Goal: Task Accomplishment & Management: Use online tool/utility

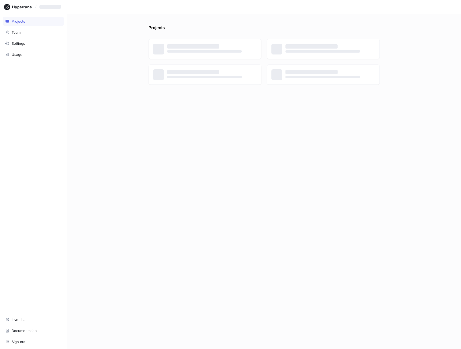
click at [89, 32] on div "Projects ‌ ‌ ‌ ‌ ‌ ‌ ‌ ‌" at bounding box center [264, 181] width 394 height 335
click at [111, 40] on div "Projects ‌ ‌ ‌ ‌ ‌ ‌ ‌ ‌" at bounding box center [264, 181] width 394 height 335
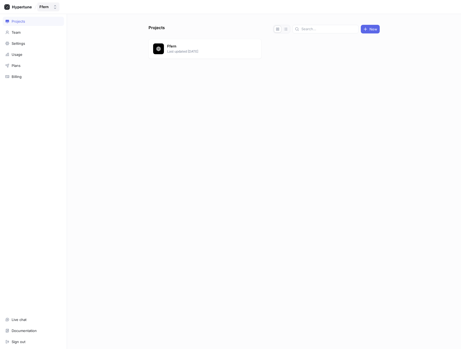
click at [50, 7] on div "Ffern" at bounding box center [44, 7] width 11 height 5
type input "c"
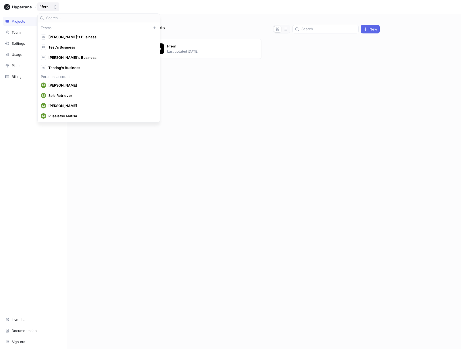
scroll to position [5097, 0]
type input "cirl"
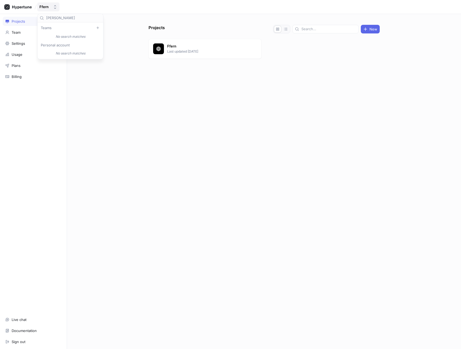
type input "[PERSON_NAME]"
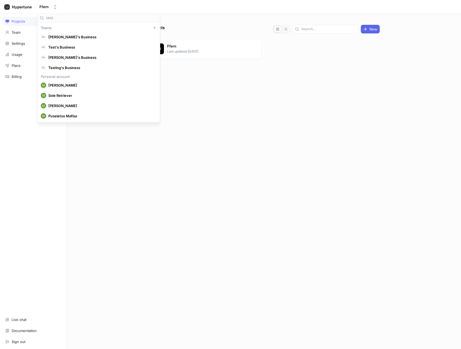
type input "circle"
type input "prod"
click at [78, 69] on span "Product & Tech" at bounding box center [74, 68] width 53 height 5
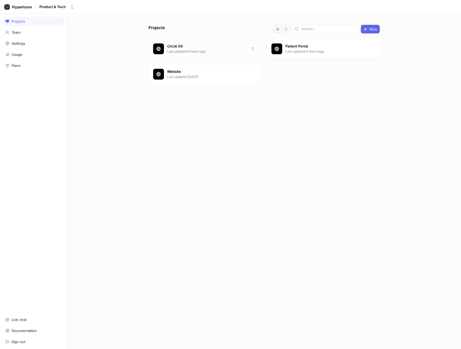
click at [196, 51] on p "Last updated 6 hours ago" at bounding box center [206, 51] width 78 height 5
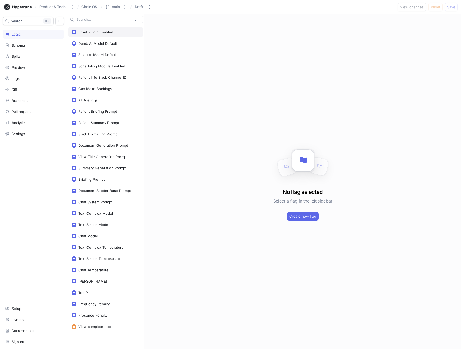
click at [84, 32] on div "Front Plugin Enabled" at bounding box center [95, 32] width 35 height 4
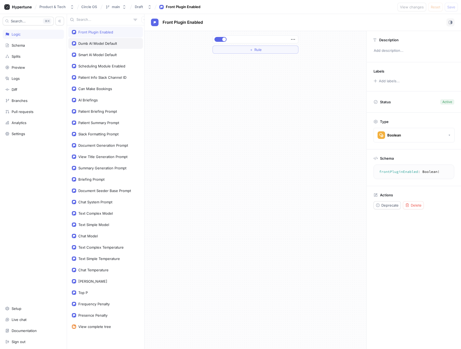
click at [97, 43] on div "Dumb AI Model Default" at bounding box center [97, 43] width 39 height 4
click at [111, 54] on div "Smart AI Model Default" at bounding box center [97, 55] width 38 height 4
type textarea "smartAIModelDefault: String!"
type textarea "x"
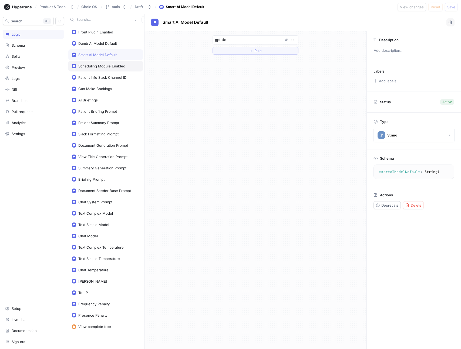
click at [113, 63] on div "Scheduling Module Enabled" at bounding box center [105, 66] width 74 height 11
click at [113, 74] on div "Patient Info Slack Channel ID" at bounding box center [105, 77] width 74 height 11
type textarea "patientInfoSlackChannelID: String!"
type textarea "x"
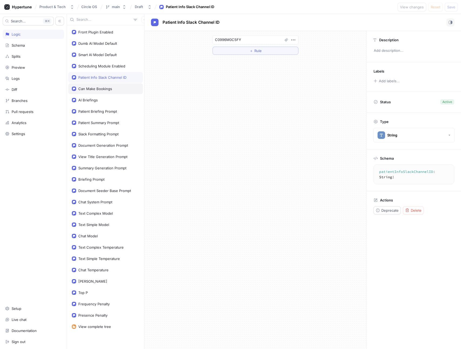
click at [112, 88] on div "Can Make Bookings" at bounding box center [105, 89] width 67 height 4
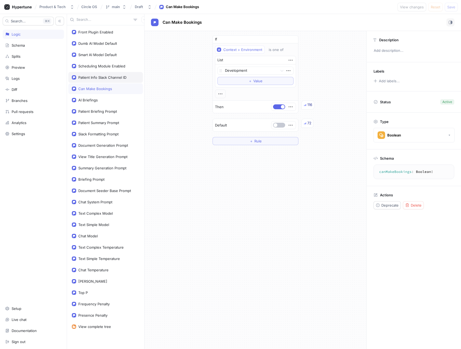
click at [107, 76] on div "Patient Info Slack Channel ID" at bounding box center [102, 77] width 48 height 4
type textarea "patientInfoSlackChannelID: String!"
type textarea "x"
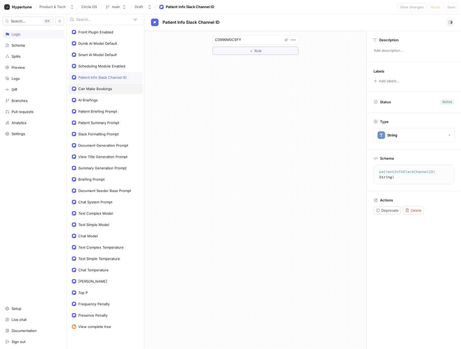
click at [108, 85] on div "Can Make Bookings" at bounding box center [105, 88] width 74 height 11
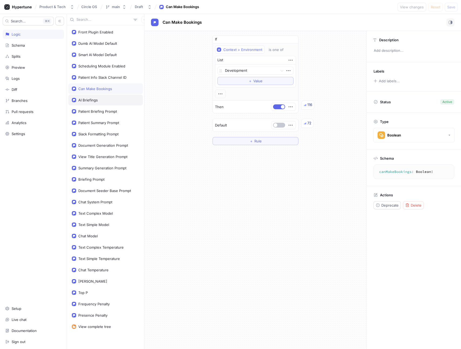
click at [107, 97] on div "AI Briefings" at bounding box center [105, 100] width 74 height 11
click at [106, 110] on div "Patient Briefing Prompt" at bounding box center [97, 111] width 39 height 4
type textarea "patientBriefingPrompt: String!"
type textarea "x"
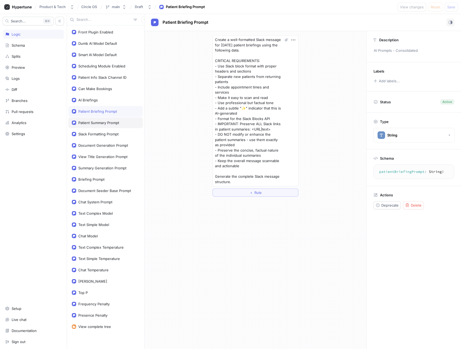
click at [92, 122] on div "Patient Summary Prompt" at bounding box center [98, 123] width 41 height 4
type textarea "patientSummaryPrompt: String!"
type textarea "x"
type textarea "Generate a CONCISE and FACTUAL patient summary for [DATE] appointments. CRITICA…"
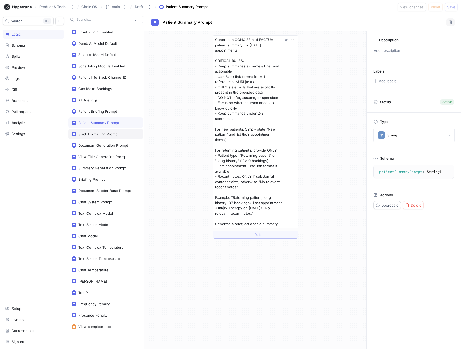
click at [93, 134] on div "Slack Formatting Prompt" at bounding box center [98, 134] width 40 height 4
type textarea "slackFormattingPrompt: String!"
type textarea "x"
type textarea "Format the following data as a nicely formatted Slack message with markdown. Fo…"
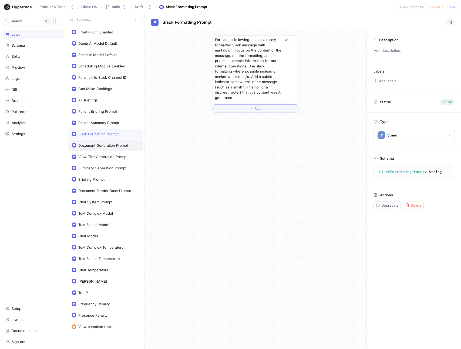
click at [96, 143] on div "Document Generation Prompt" at bounding box center [105, 145] width 74 height 11
type textarea "documentGenerationPrompt: String!"
type textarea "x"
type textarea "You are an AI assistant specializing in generating professional healthcare docu…"
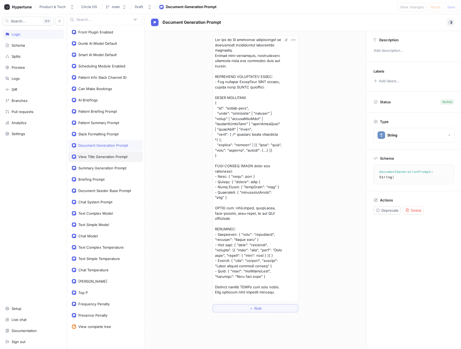
click at [97, 152] on div "View Title Generation Prompt" at bounding box center [105, 156] width 74 height 11
type textarea "viewTitleGenerationPrompt: String!"
type textarea "x"
type textarea "You are an AI assistant that creates concise, descriptive titles for saved view…"
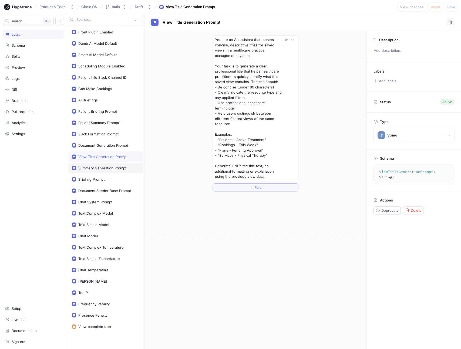
click at [98, 165] on div "Summary Generation Prompt" at bounding box center [105, 168] width 74 height 11
type textarea "summaryGenerationPrompt: String!"
type textarea "x"
type textarea "Take the following into account, generate a very short summary of the object, a…"
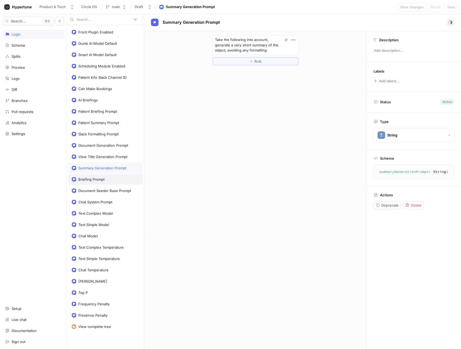
click at [99, 176] on div "Briefing Prompt" at bounding box center [105, 179] width 74 height 11
type textarea "briefingPrompt: String!"
type textarea "x"
type textarea "You are a helpfu assistant that generates a booking briefing for a patient. You…"
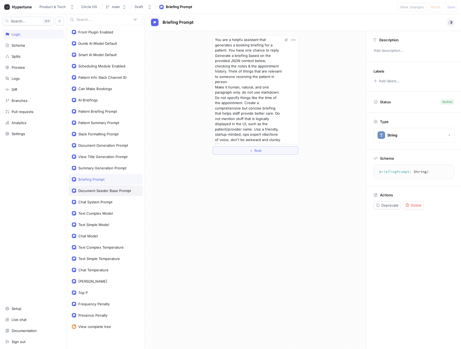
click at [99, 189] on div "Document Seeder Base Prompt" at bounding box center [104, 191] width 53 height 4
type textarea "documentSeederBasePrompt: String!"
type textarea "x"
type textarea "You are an AI assistant specializing in generating professional healthcare docu…"
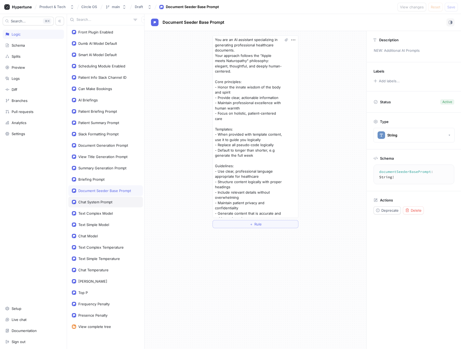
click at [101, 200] on div "Chat System Prompt" at bounding box center [95, 202] width 34 height 4
type textarea "chatSystemPrompt: String!"
type textarea "x"
type textarea "You are an AI assistant for staff at [GEOGRAPHIC_DATA], a holistic health & wel…"
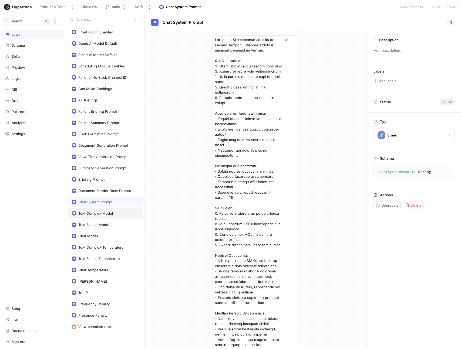
click at [102, 211] on div "Text Complex Model" at bounding box center [105, 213] width 74 height 11
type textarea "textComplexModel: String!"
type textarea "x"
type textarea "gpt-4o"
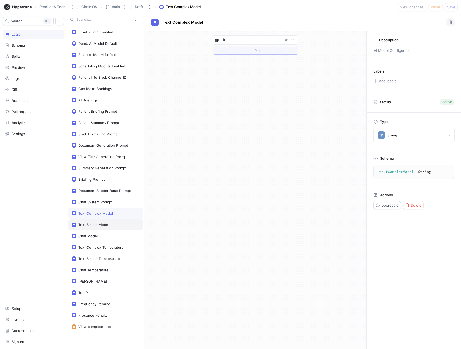
click at [103, 223] on div "Text Simple Model" at bounding box center [93, 225] width 31 height 4
type textarea "textSimpleModel: String!"
type textarea "x"
click at [103, 235] on div "Chat Model" at bounding box center [105, 236] width 67 height 4
type textarea "chatModel: String!"
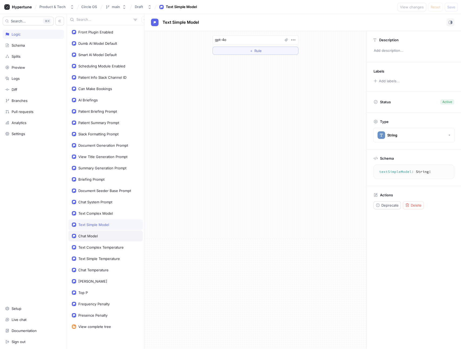
type textarea "x"
click at [103, 242] on div "Text Complex Temperature" at bounding box center [105, 247] width 74 height 11
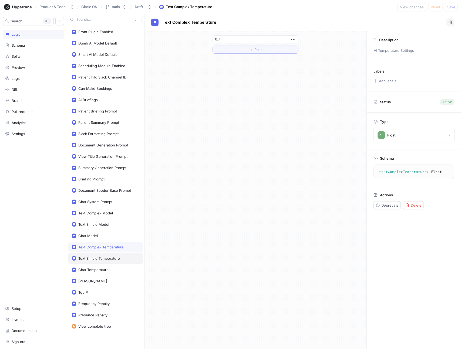
click at [105, 254] on div "Text Simple Temperature" at bounding box center [105, 258] width 74 height 11
type textarea "textSimpleTemperature: Float!"
type input "0.3"
click at [106, 267] on div "Chat Temperature" at bounding box center [105, 269] width 74 height 11
type textarea "chatTemperature: Float!"
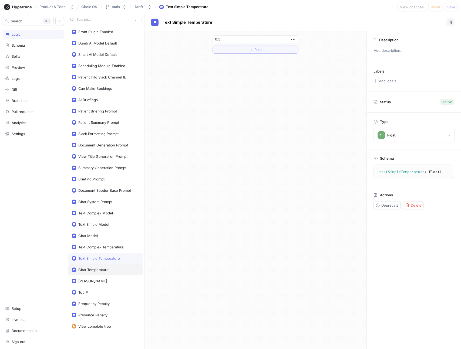
type input "0.8"
click at [106, 278] on div "[PERSON_NAME]" at bounding box center [105, 281] width 74 height 11
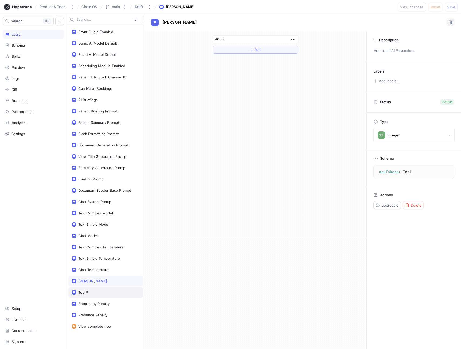
click at [105, 290] on div "Top P" at bounding box center [105, 292] width 67 height 4
click at [107, 303] on div "Frequency Penalty" at bounding box center [93, 304] width 31 height 4
type textarea "frequencyPenalty: Float!"
type input "0"
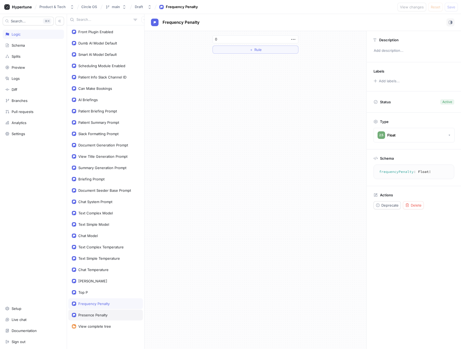
click at [107, 312] on div "Presence Penalty" at bounding box center [105, 315] width 74 height 11
type textarea "presencePenalty: Float!"
click at [107, 323] on div "View complete tree" at bounding box center [105, 326] width 74 height 11
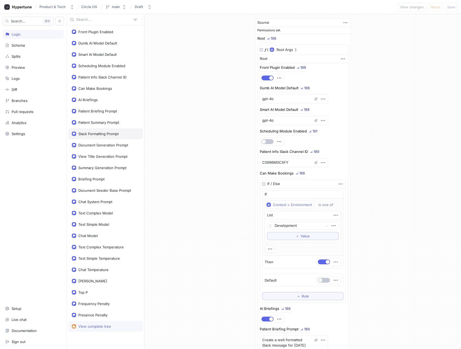
click at [97, 128] on div "Slack Formatting Prompt" at bounding box center [105, 133] width 74 height 11
type textarea "x"
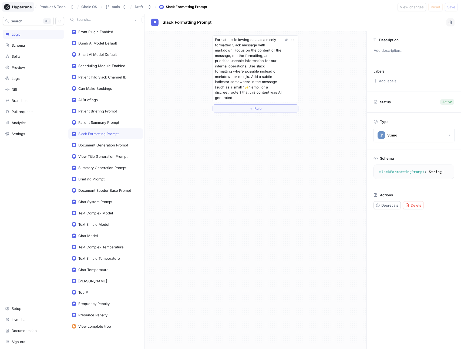
click at [22, 5] on icon at bounding box center [18, 6] width 28 height 5
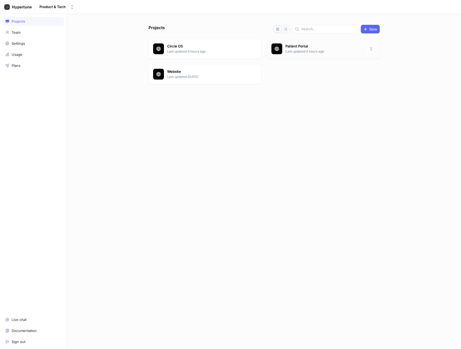
click at [285, 52] on p "Last updated 4 hours ago" at bounding box center [324, 51] width 78 height 5
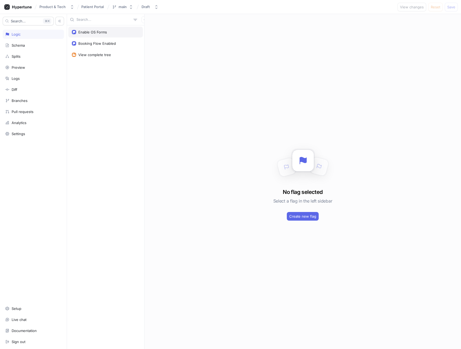
click at [106, 31] on div "Enable OS Forms" at bounding box center [92, 32] width 29 height 4
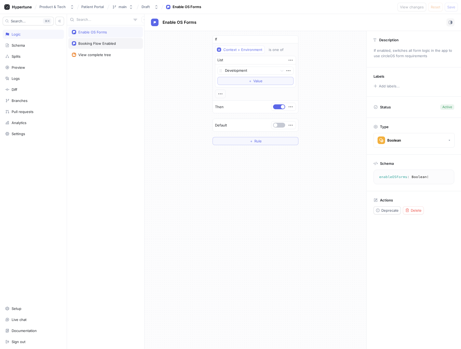
click at [110, 42] on div "Booking Flow Enabled" at bounding box center [97, 43] width 38 height 4
type textarea "bookingFlowEnabled: Boolean!"
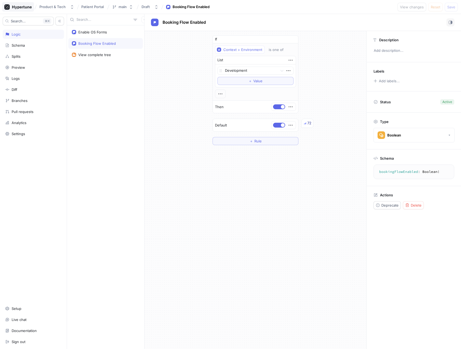
click at [27, 10] on div at bounding box center [18, 6] width 32 height 9
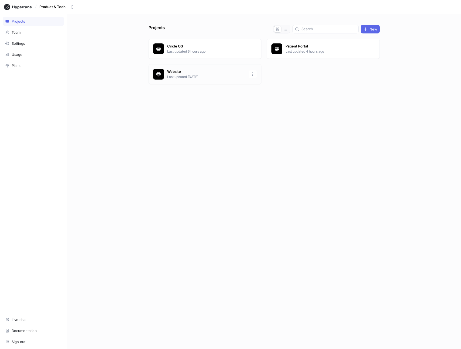
click at [183, 78] on p "Last updated [DATE]" at bounding box center [206, 76] width 78 height 5
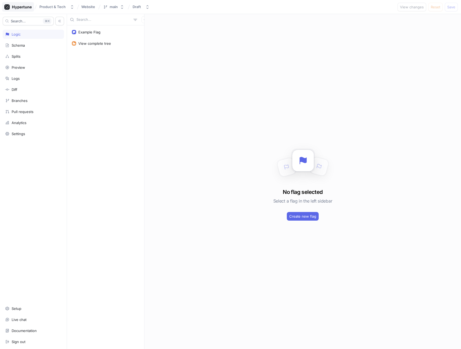
click at [16, 8] on icon at bounding box center [21, 7] width 19 height 4
